Goal: Check status: Check status

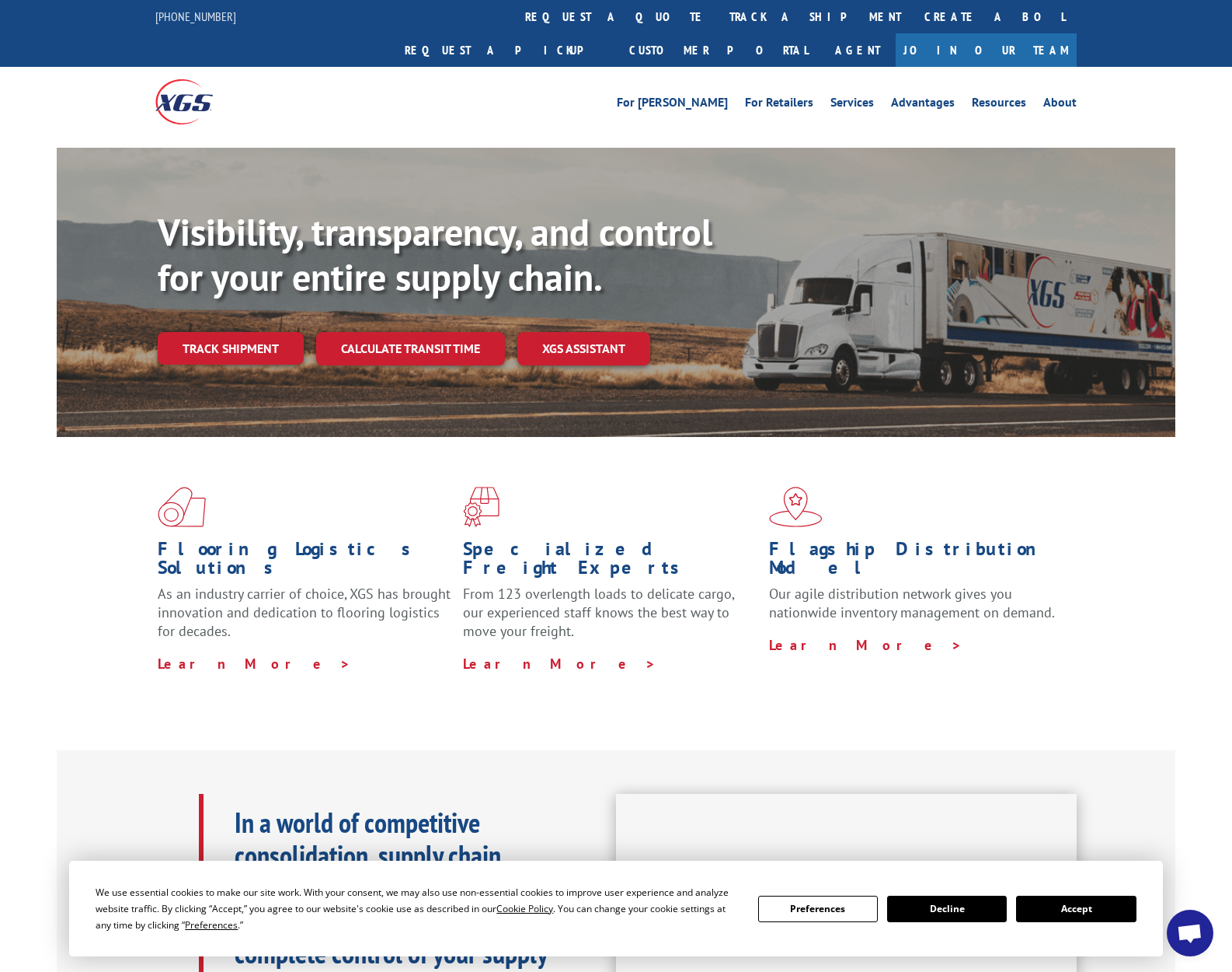
click at [1048, 907] on button "Accept" at bounding box center [1076, 909] width 120 height 26
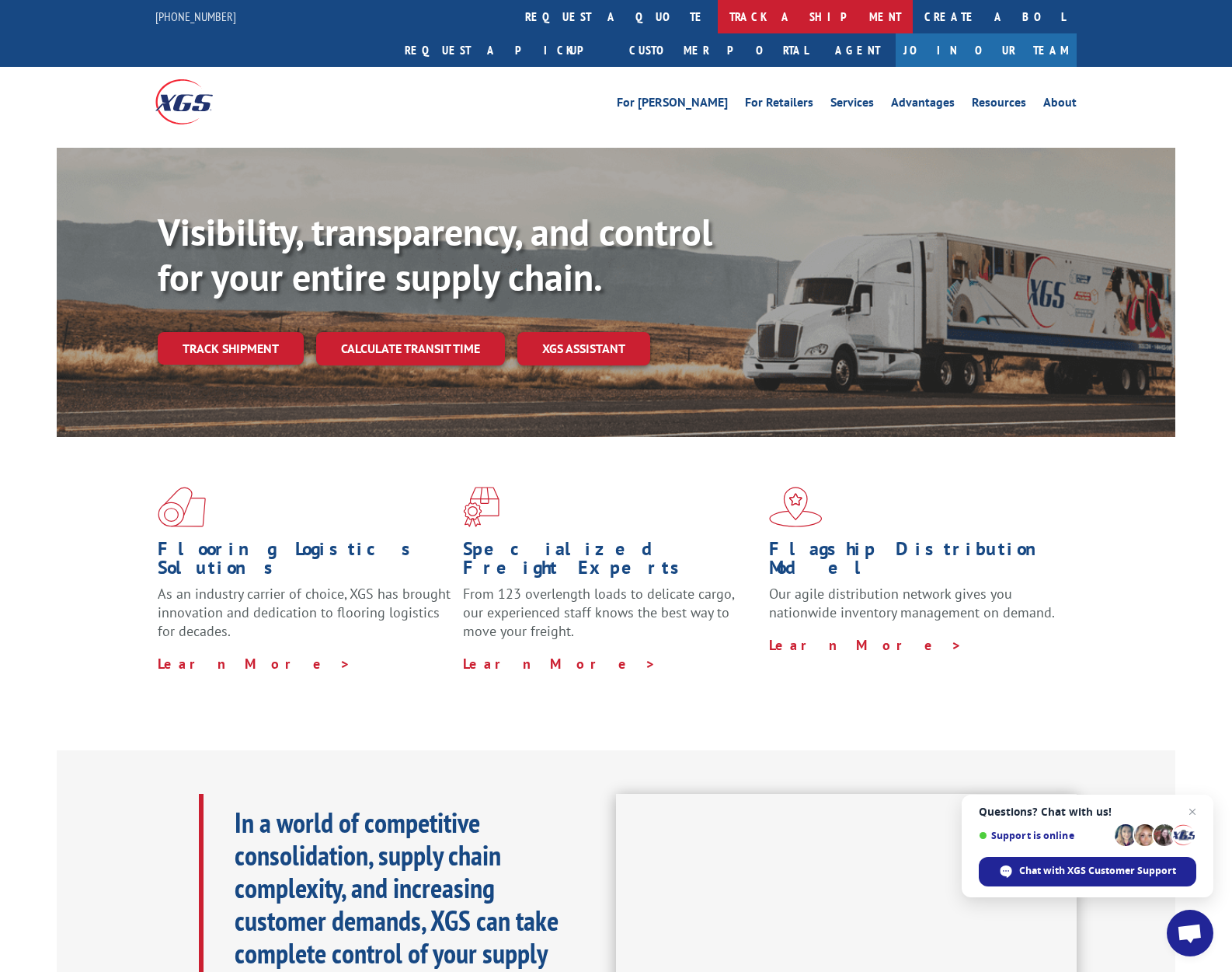
click at [718, 24] on link "track a shipment" at bounding box center [816, 17] width 195 height 33
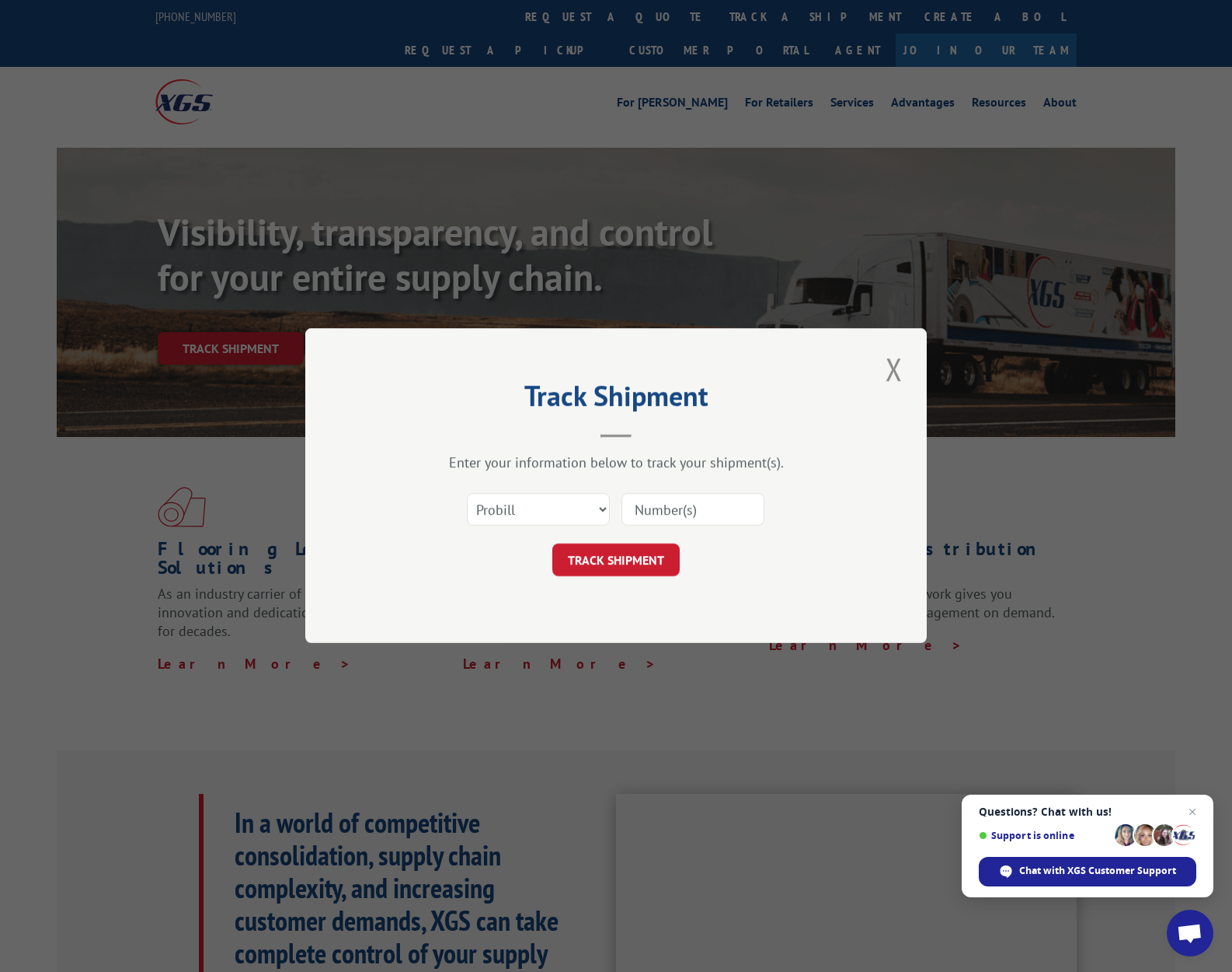
click at [662, 512] on input at bounding box center [693, 510] width 143 height 33
paste input "[URL][DOMAIN_NAME]"
type input "[URL][DOMAIN_NAME]"
click at [662, 512] on input "[URL][DOMAIN_NAME]" at bounding box center [693, 510] width 143 height 33
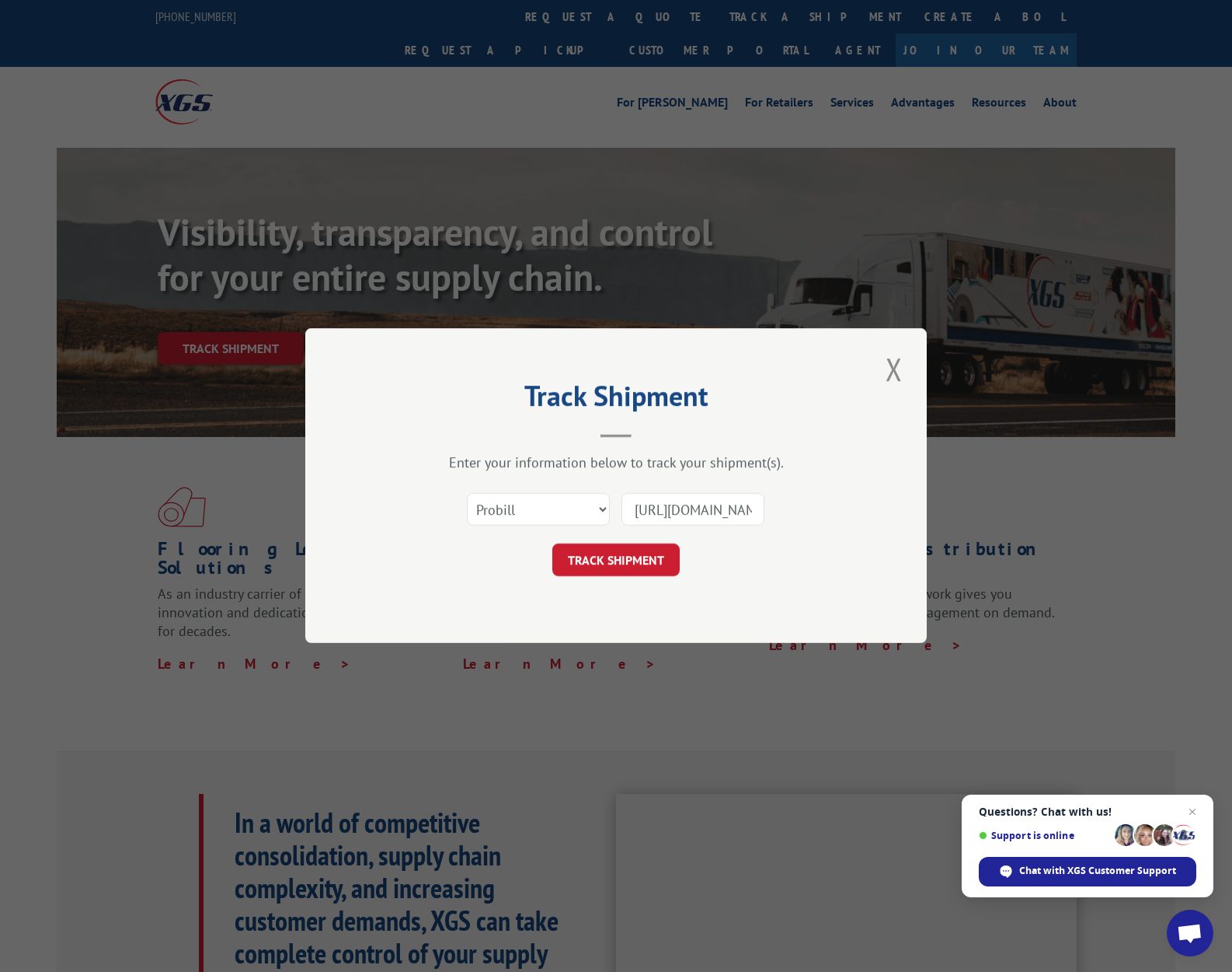
click at [662, 512] on input "[URL][DOMAIN_NAME]" at bounding box center [693, 510] width 143 height 33
click at [656, 508] on input at bounding box center [693, 510] width 143 height 33
paste input "17490098"
type input "17490098"
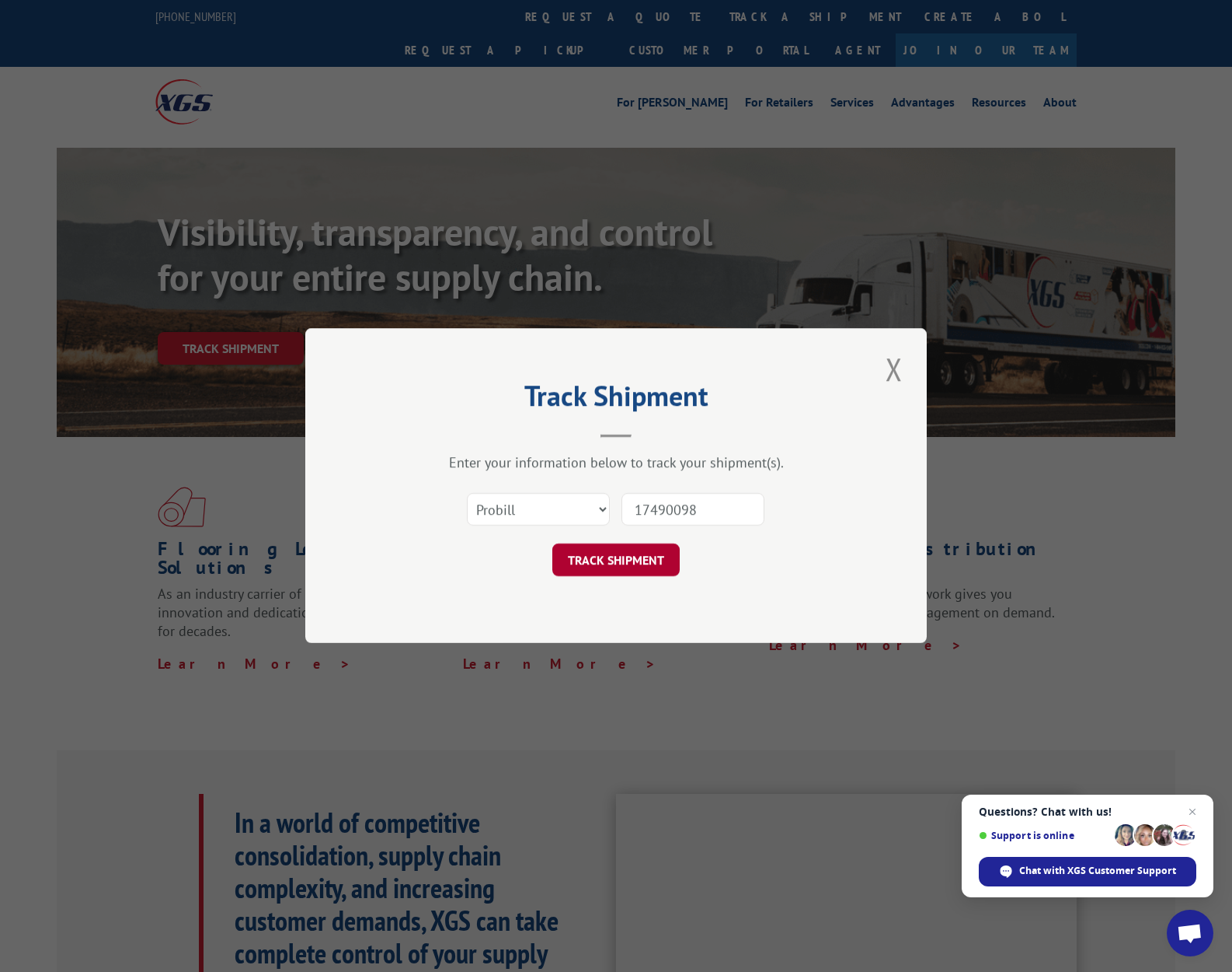
click at [613, 552] on button "TRACK SHIPMENT" at bounding box center [616, 560] width 128 height 33
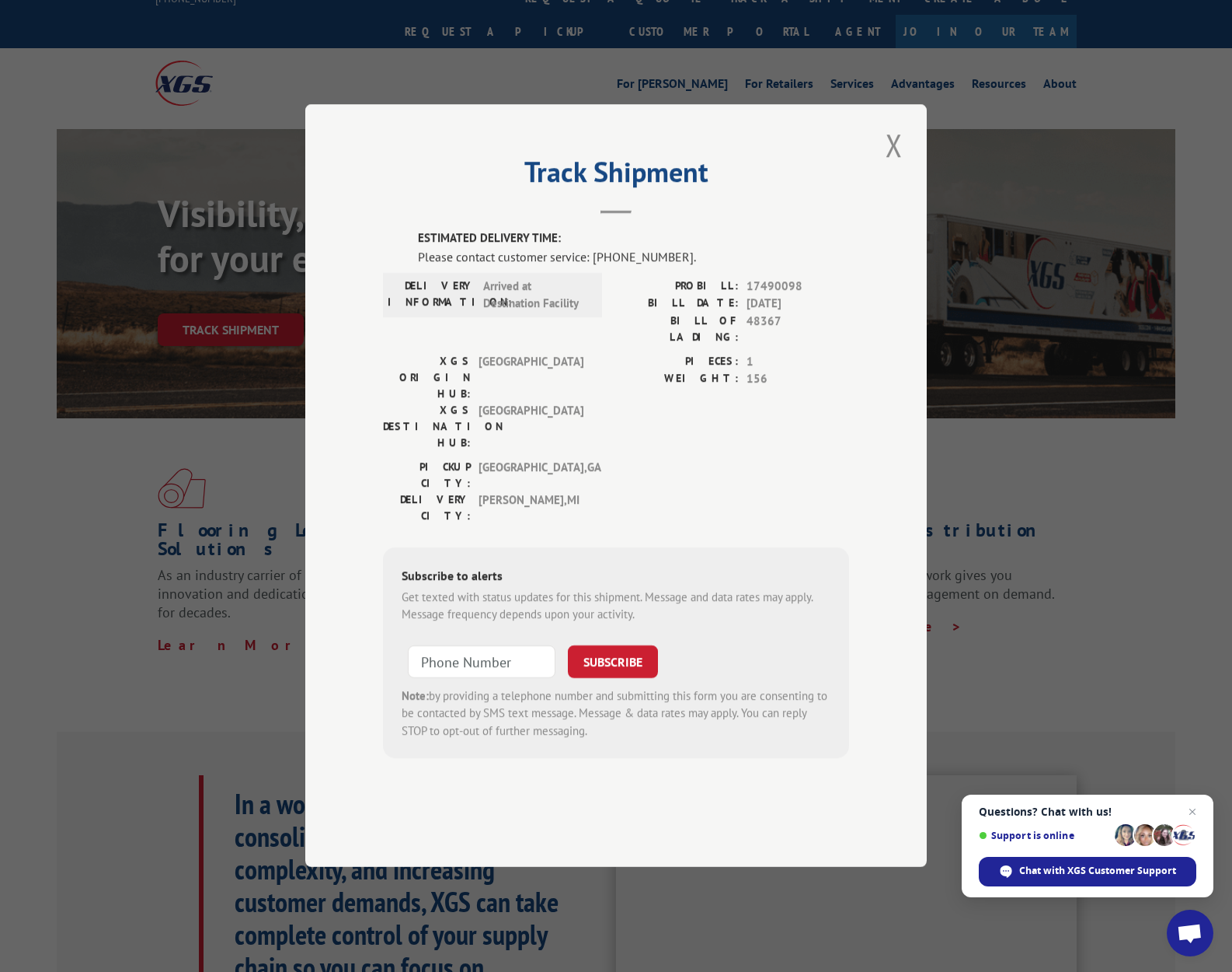
scroll to position [14, 0]
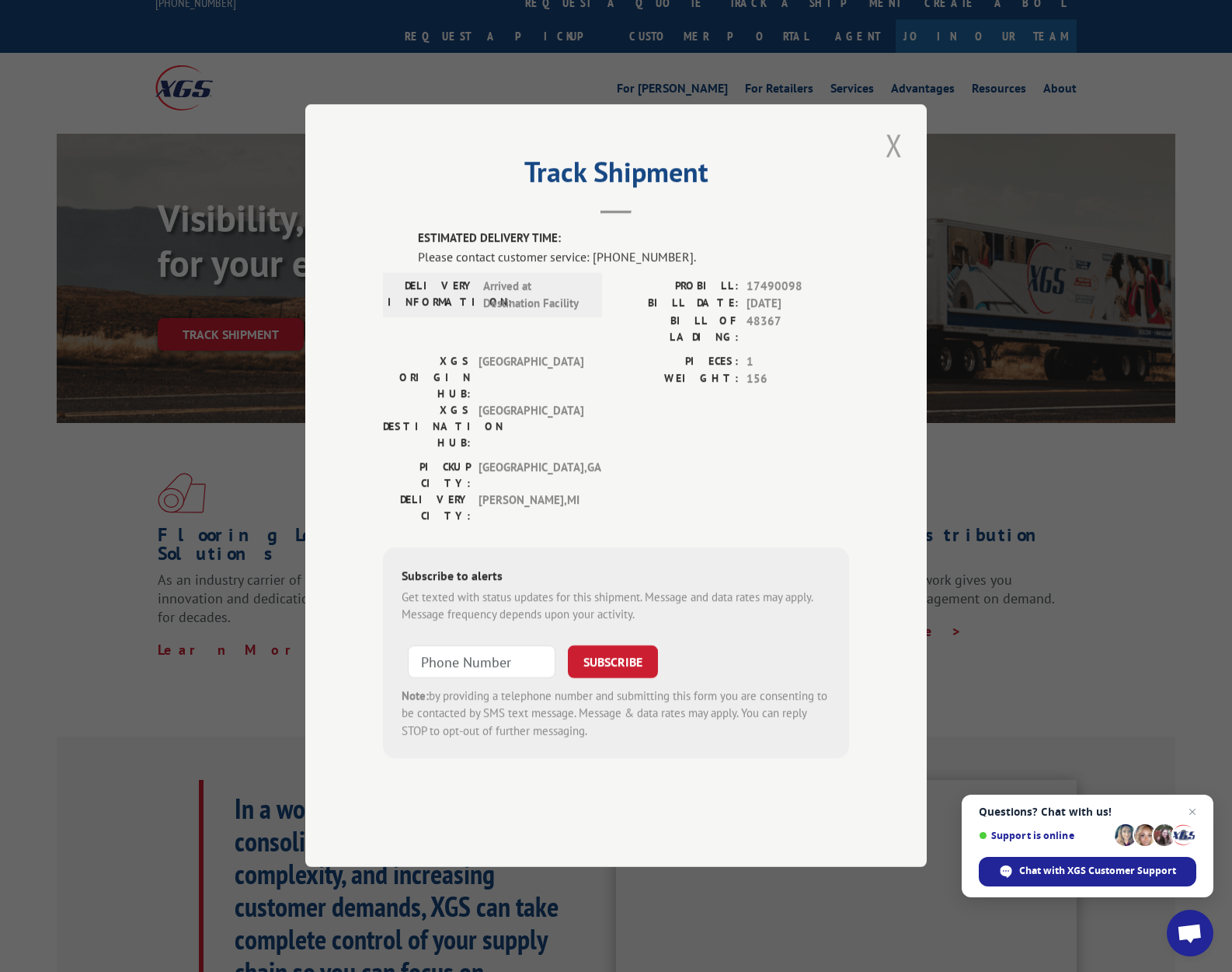
click at [895, 166] on button "Close modal" at bounding box center [894, 144] width 26 height 43
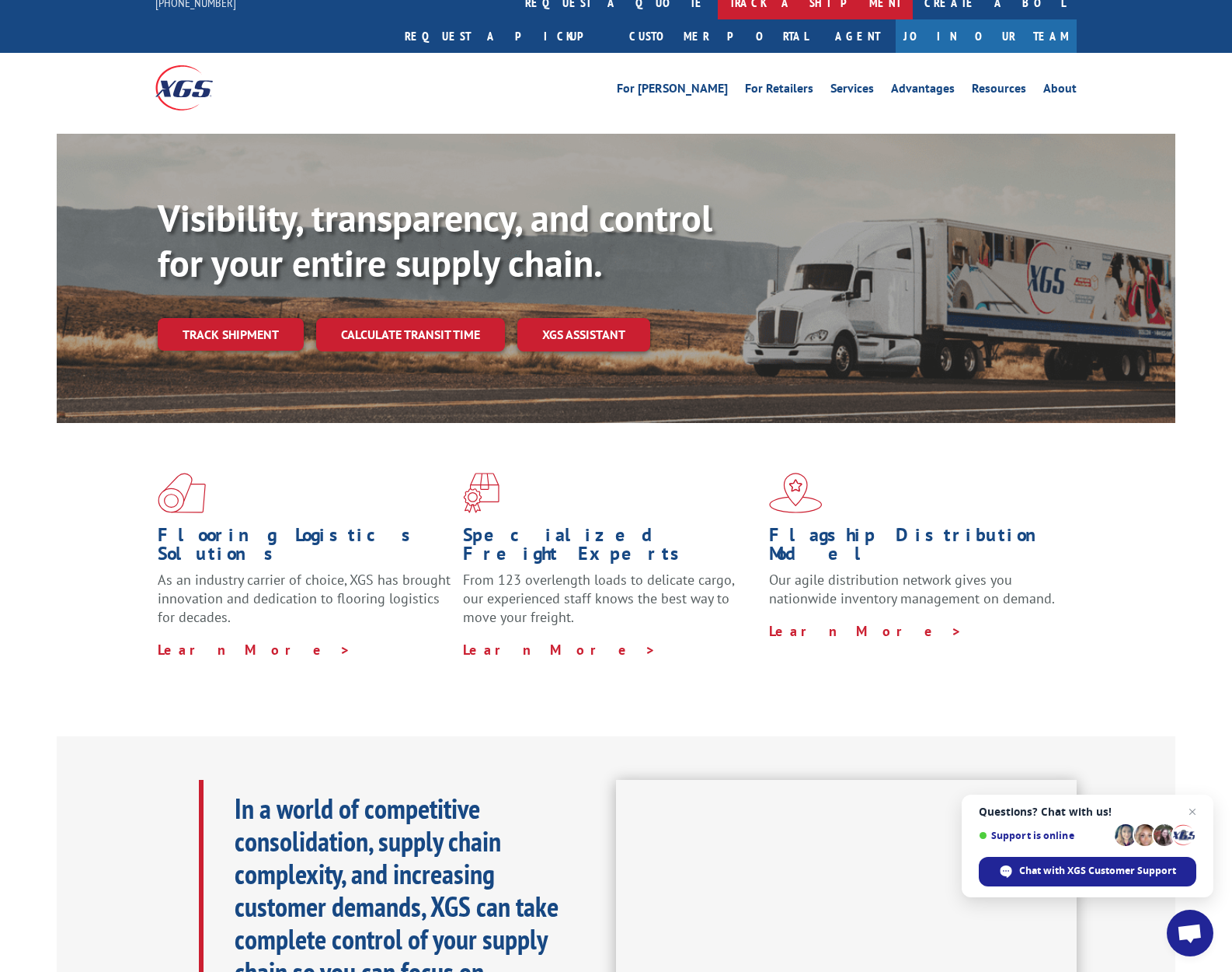
click at [718, 5] on link "track a shipment" at bounding box center [816, 3] width 195 height 33
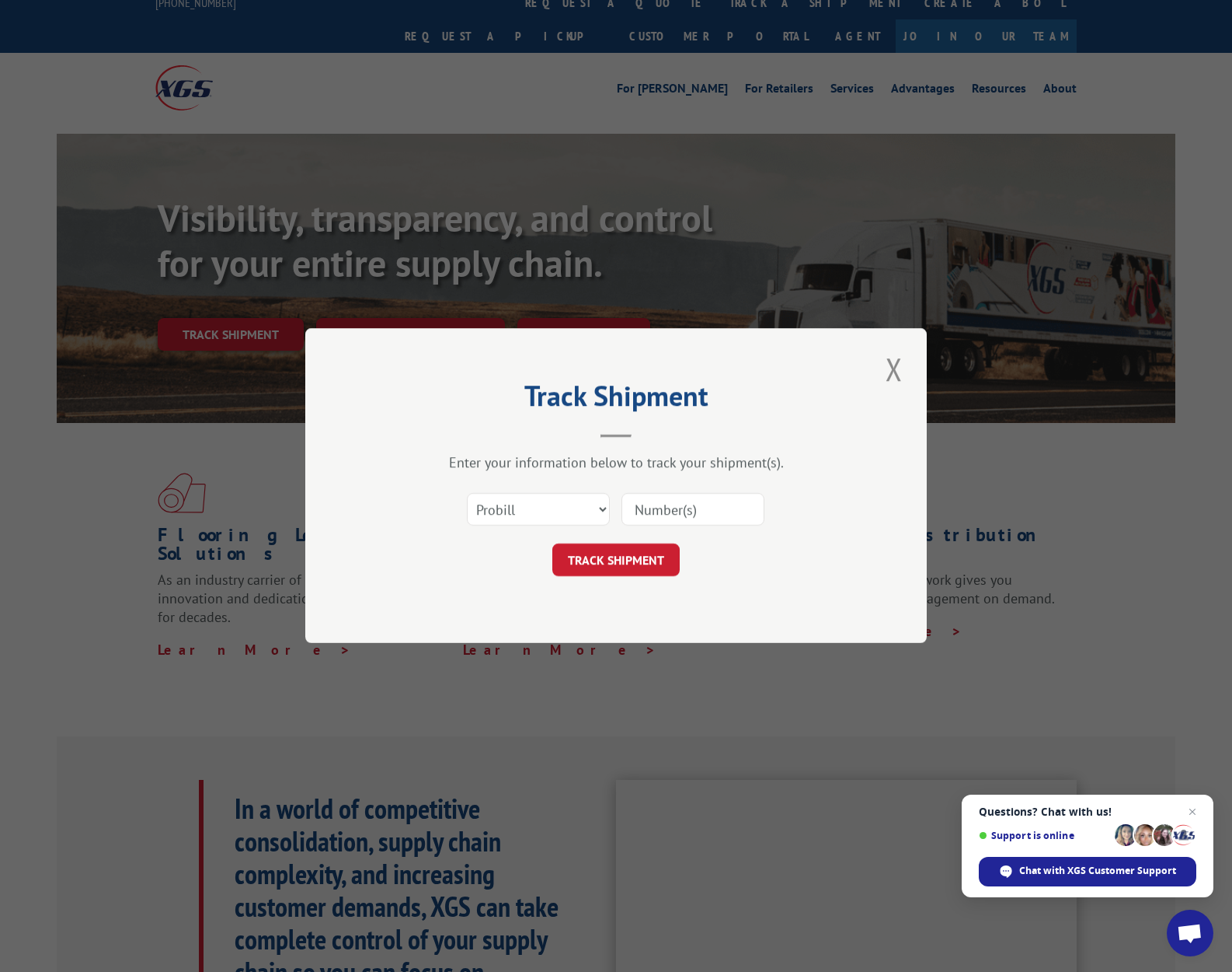
click at [660, 511] on input at bounding box center [693, 510] width 143 height 33
paste input "17490098"
type input "17490098"
click at [600, 583] on div "Track Shipment Enter your information below to track your shipment(s). Select c…" at bounding box center [616, 486] width 621 height 315
click at [596, 575] on button "TRACK SHIPMENT" at bounding box center [616, 560] width 128 height 33
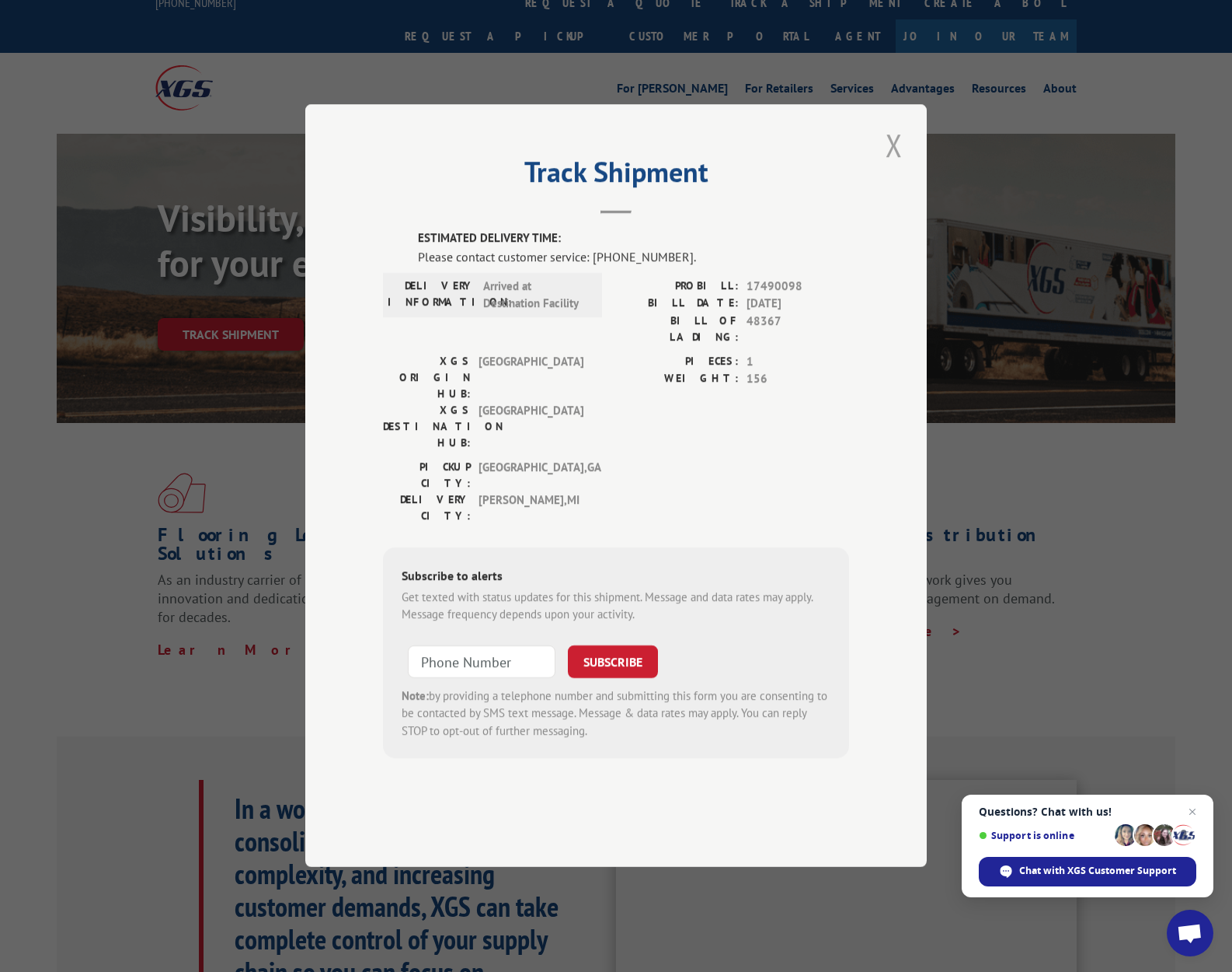
click at [888, 166] on button "Close modal" at bounding box center [894, 144] width 26 height 43
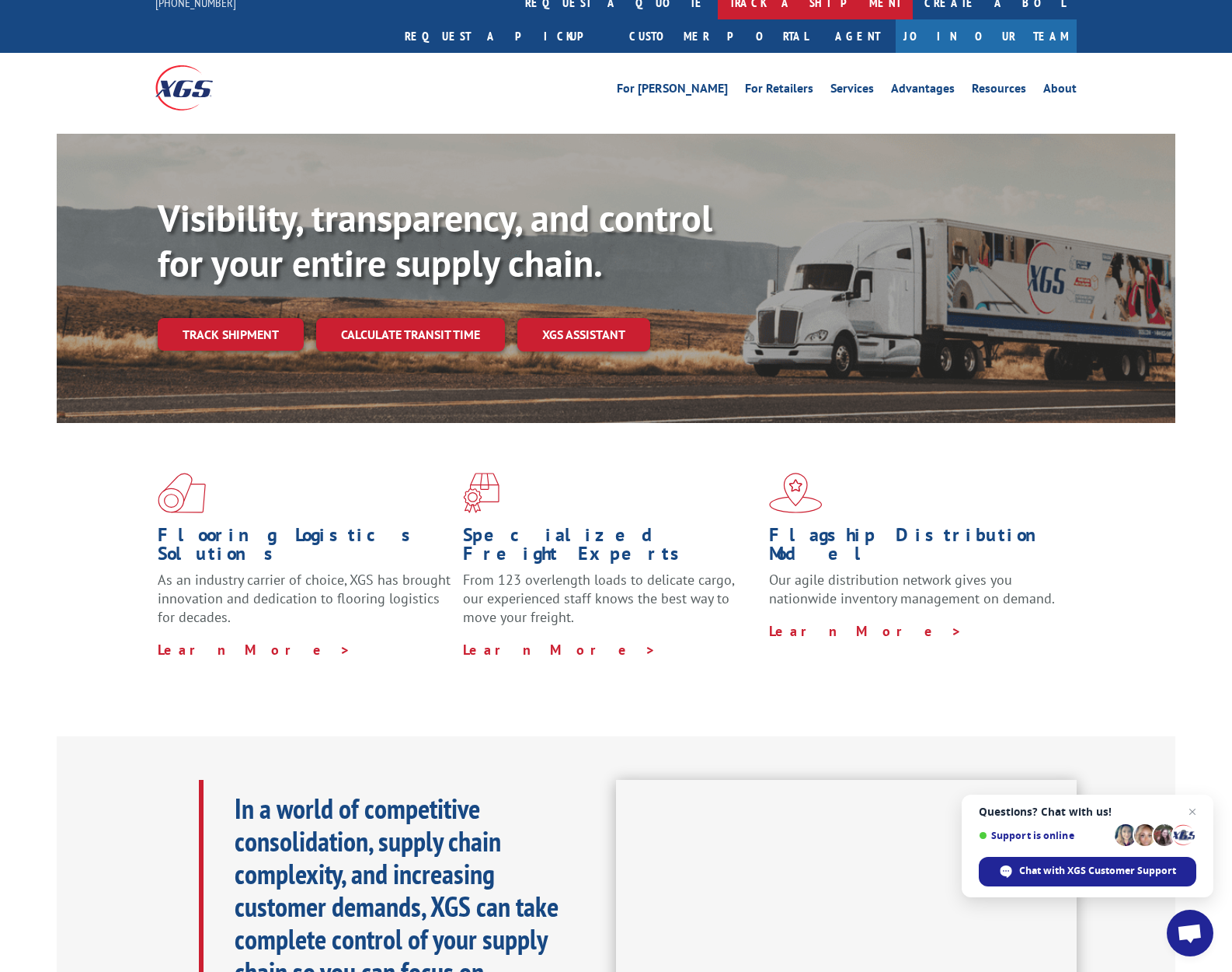
click at [718, 4] on link "track a shipment" at bounding box center [816, 3] width 195 height 33
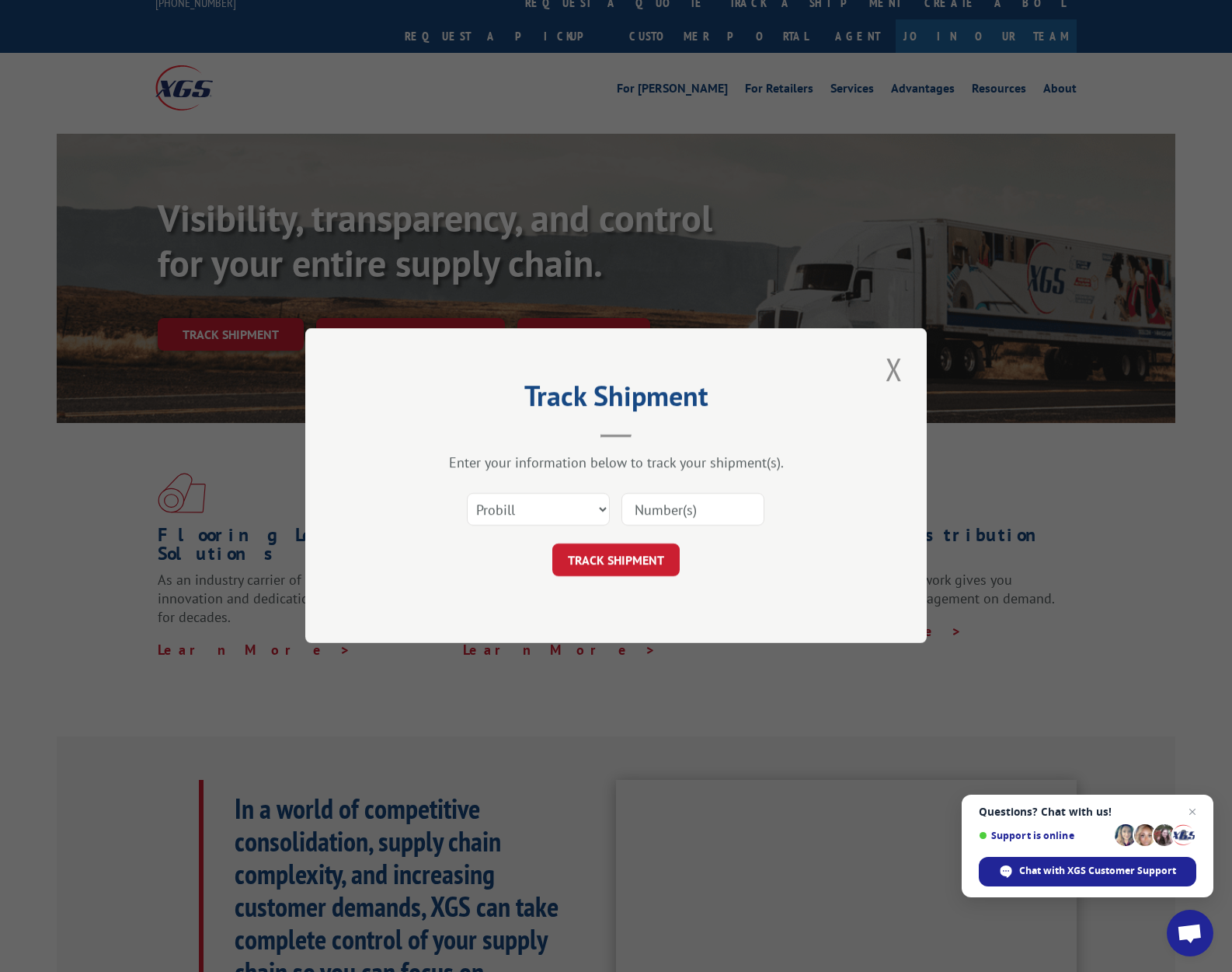
click at [656, 512] on input at bounding box center [693, 510] width 143 height 33
paste input "17490098"
type input "17490098"
click at [636, 537] on form "Select category... Probill BOL PO 17490098 TRACK SHIPMENT" at bounding box center [616, 530] width 466 height 92
click at [618, 556] on button "TRACK SHIPMENT" at bounding box center [616, 560] width 128 height 33
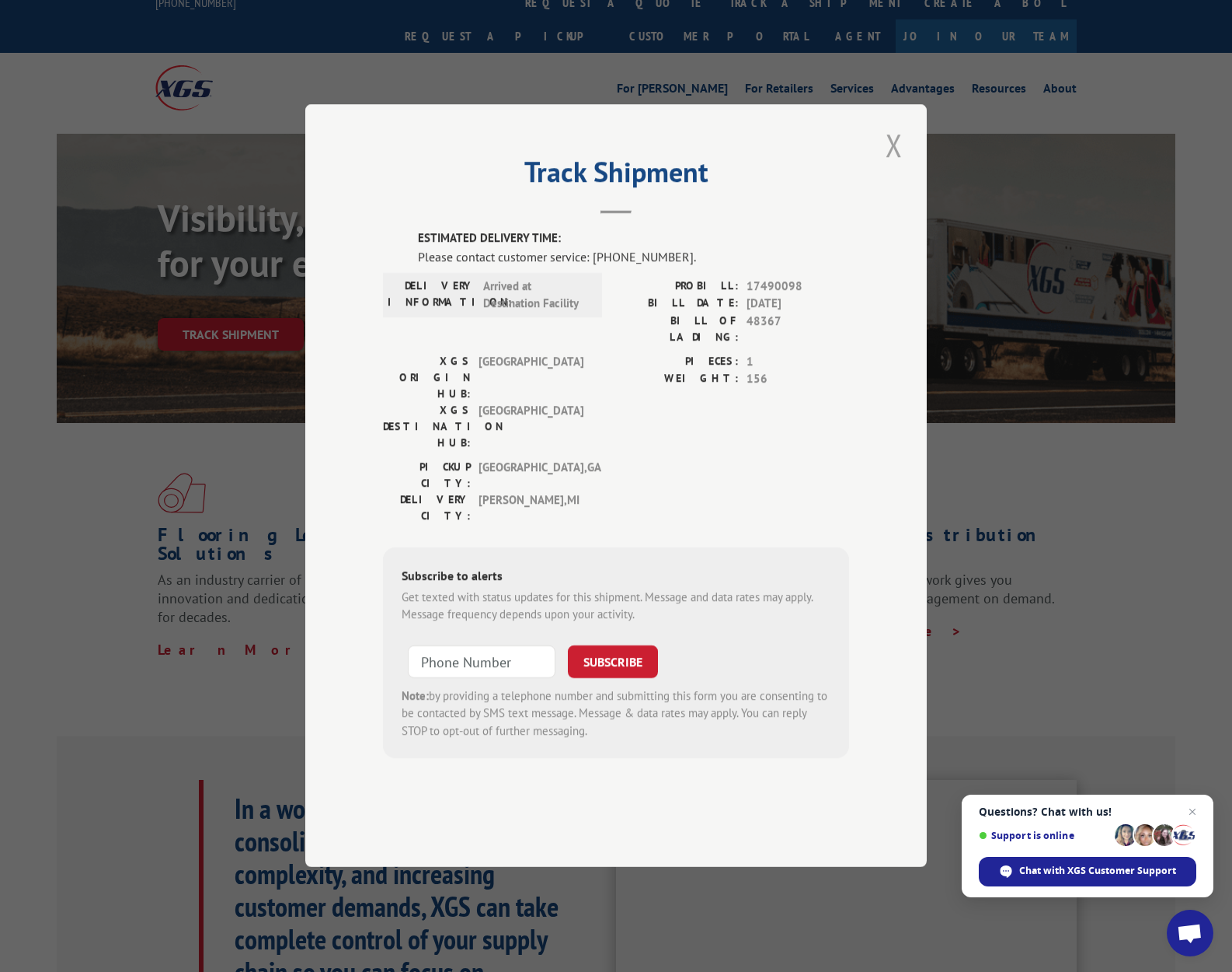
click at [900, 166] on button "Close modal" at bounding box center [894, 144] width 26 height 43
